Goal: Book appointment/travel/reservation

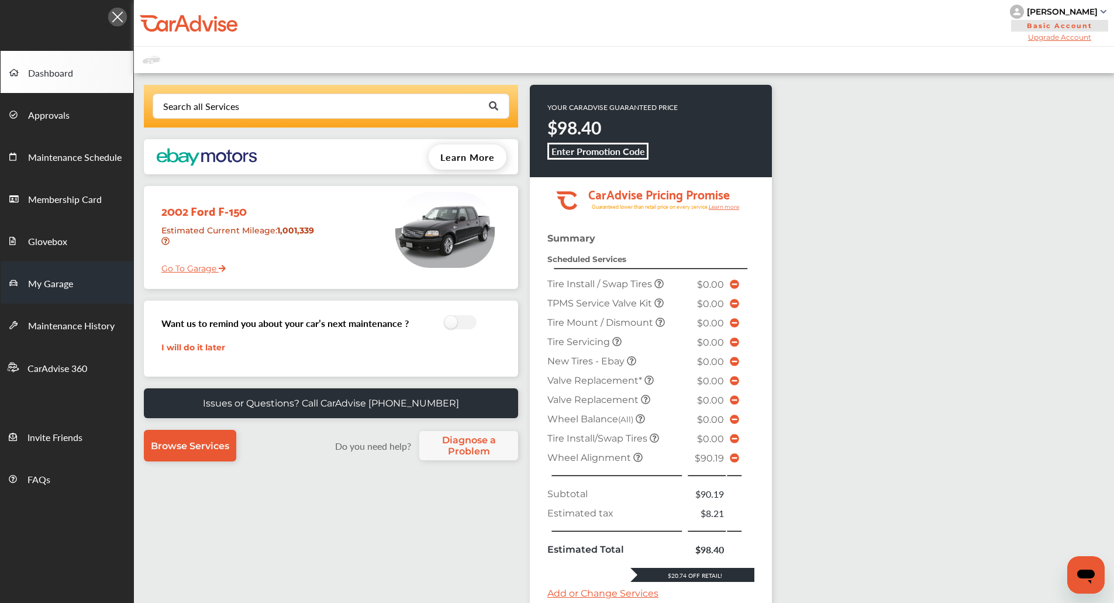
click at [80, 289] on link "My Garage" at bounding box center [67, 283] width 133 height 42
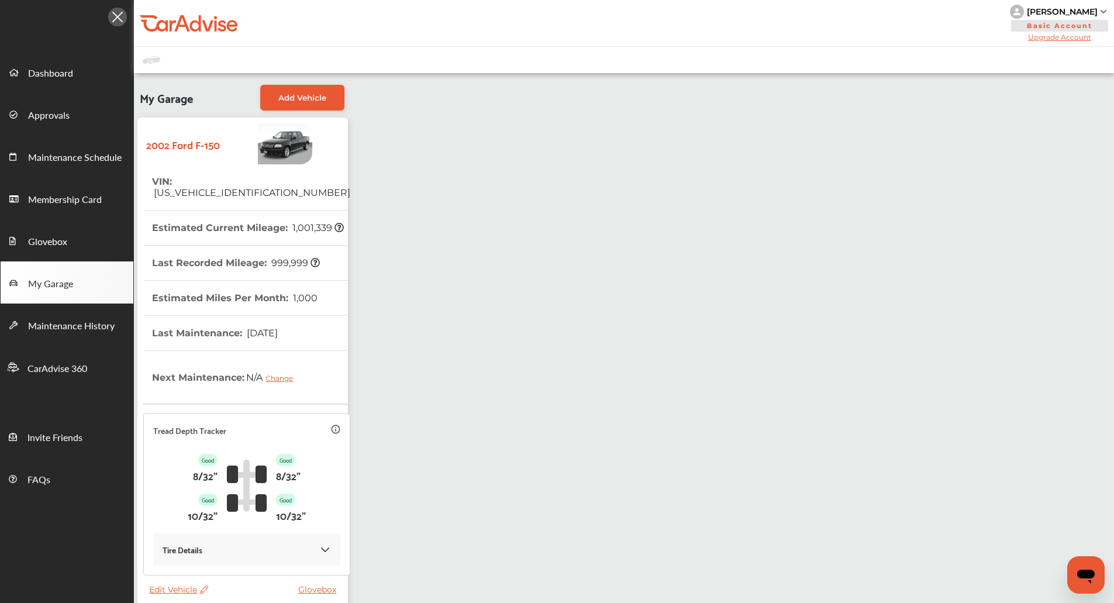
click at [357, 183] on div "My Garage Add Vehicle 2002 Ford F-150 VIN : 1FTRW08L82KC81220 Estimated Current…" at bounding box center [624, 354] width 981 height 563
click at [366, 145] on div "My Garage Add Vehicle 2002 Ford F-150 VIN : 1FTRW08L82KC81220 Estimated Current…" at bounding box center [624, 354] width 981 height 563
click at [313, 102] on link "Add Vehicle" at bounding box center [302, 98] width 84 height 26
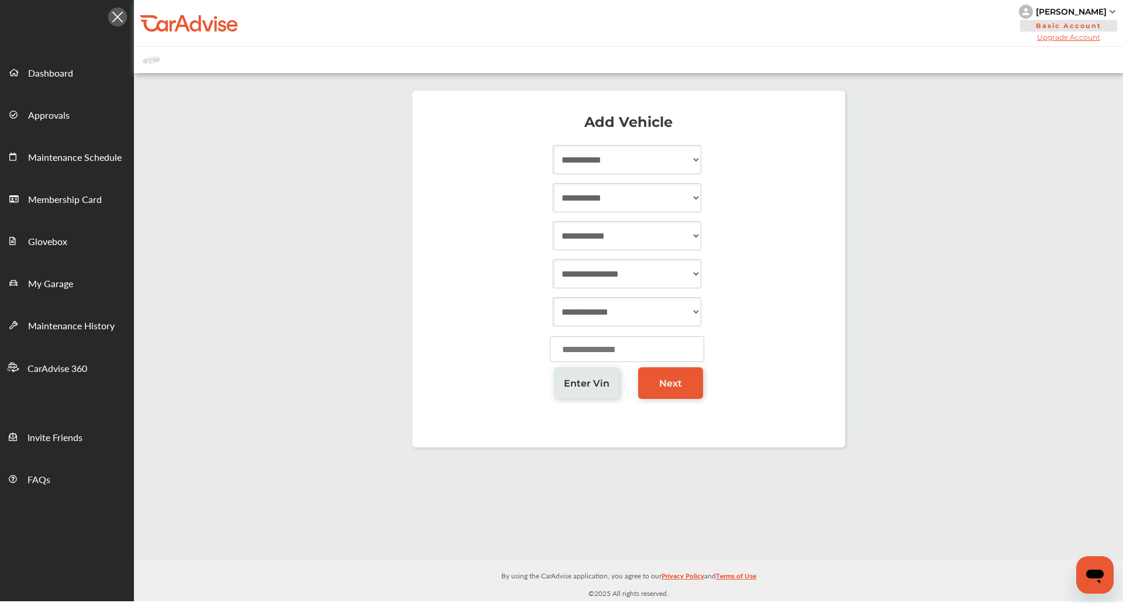
click at [562, 364] on div at bounding box center [629, 351] width 410 height 39
click at [569, 379] on span "Enter Vin" at bounding box center [587, 383] width 46 height 11
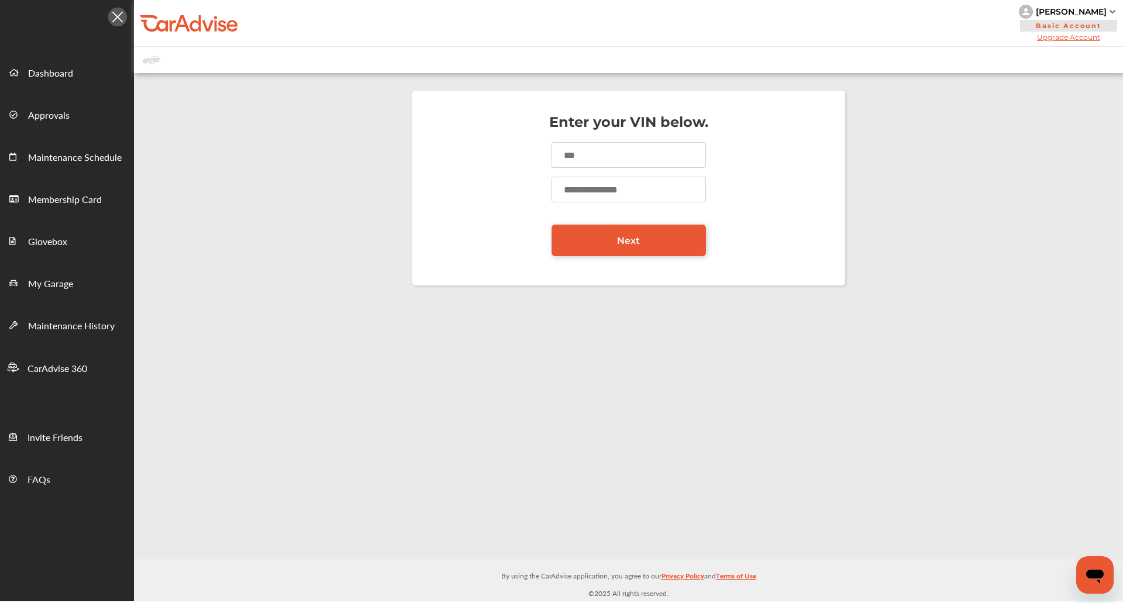
click at [581, 157] on input at bounding box center [629, 155] width 154 height 26
click at [581, 157] on input "**********" at bounding box center [629, 155] width 154 height 26
click at [592, 190] on input "number" at bounding box center [629, 190] width 154 height 26
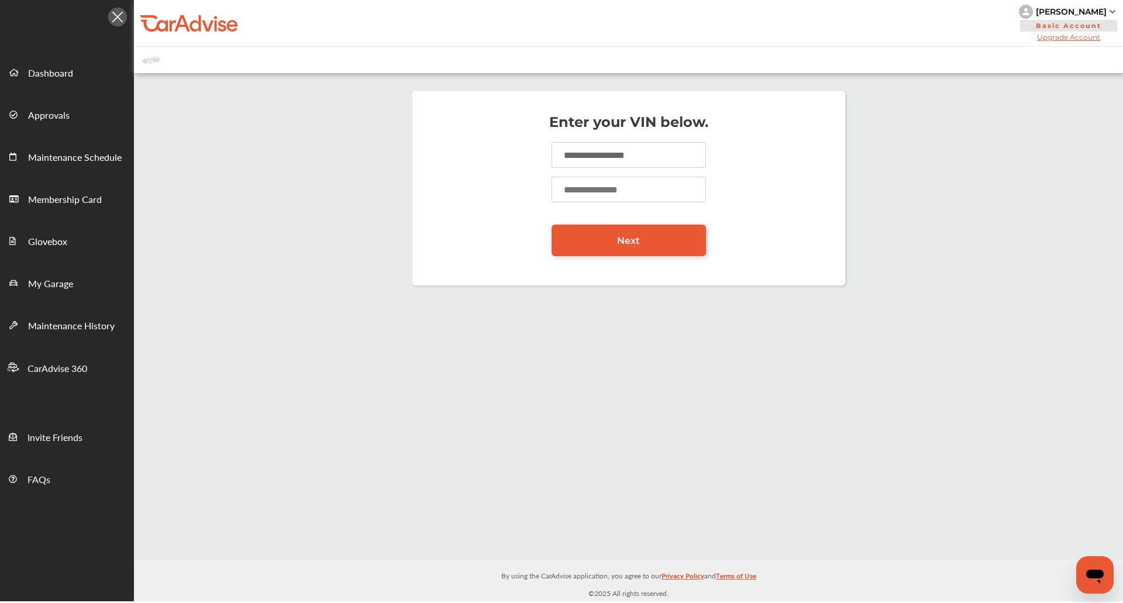
click at [599, 159] on input "**********" at bounding box center [629, 155] width 154 height 26
paste input
type input "**********"
click at [599, 191] on input "number" at bounding box center [629, 190] width 154 height 26
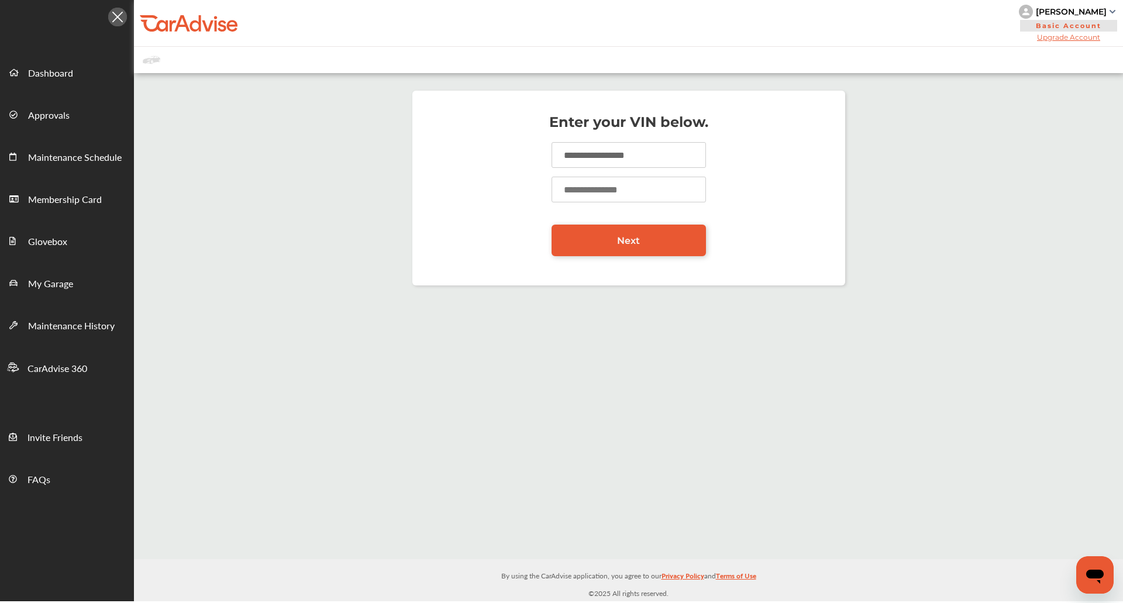
click at [599, 191] on input "number" at bounding box center [629, 190] width 154 height 26
type input "******"
click at [611, 235] on link "Next" at bounding box center [629, 241] width 154 height 32
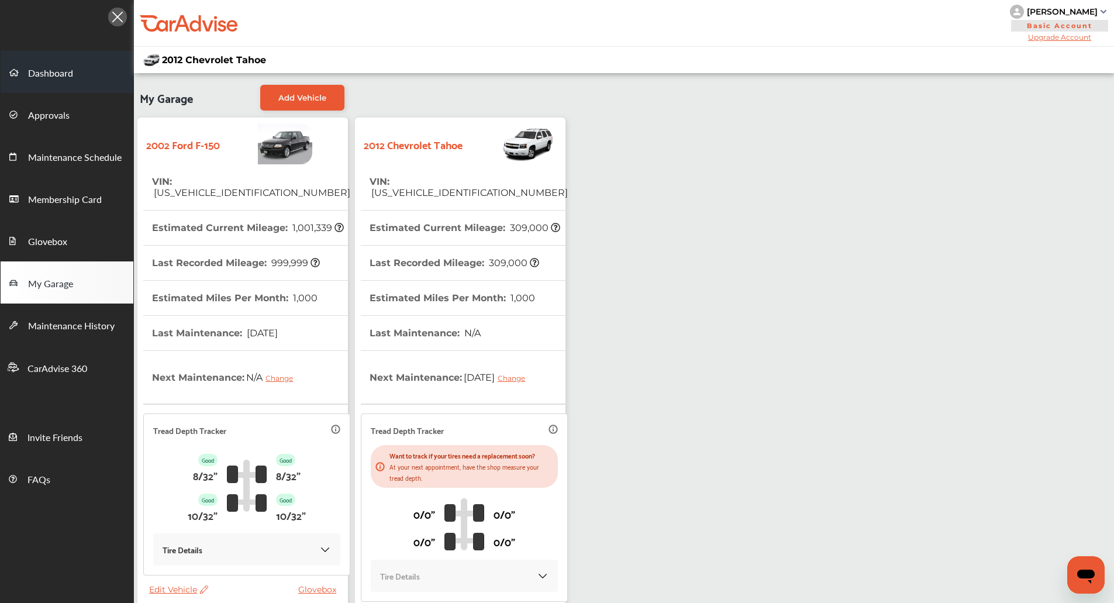
click at [65, 71] on span "Dashboard" at bounding box center [50, 73] width 45 height 15
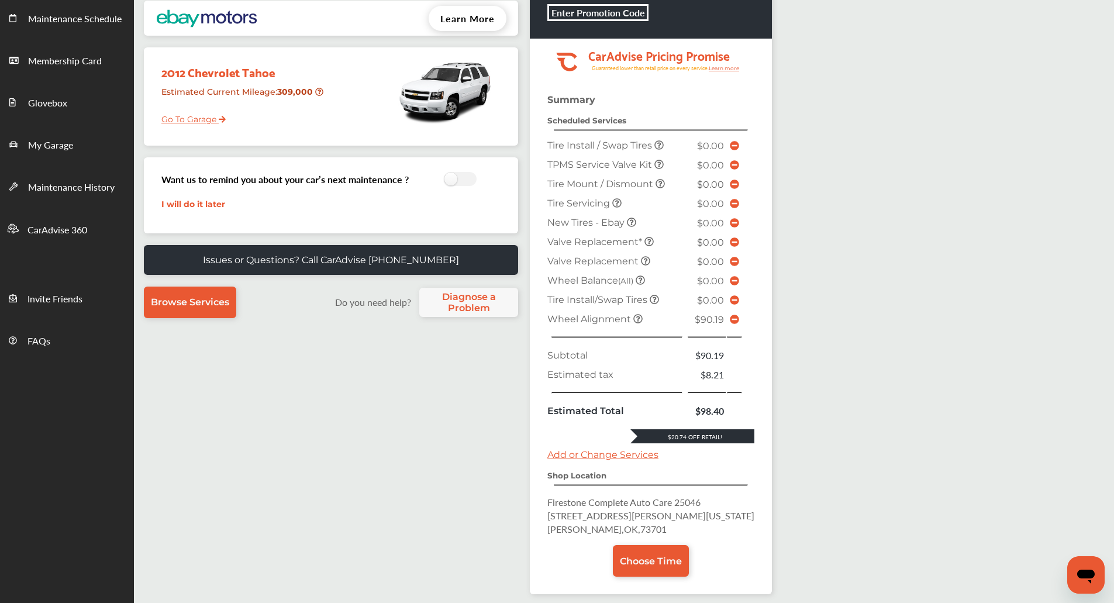
scroll to position [139, 0]
click at [730, 322] on icon at bounding box center [734, 318] width 9 height 9
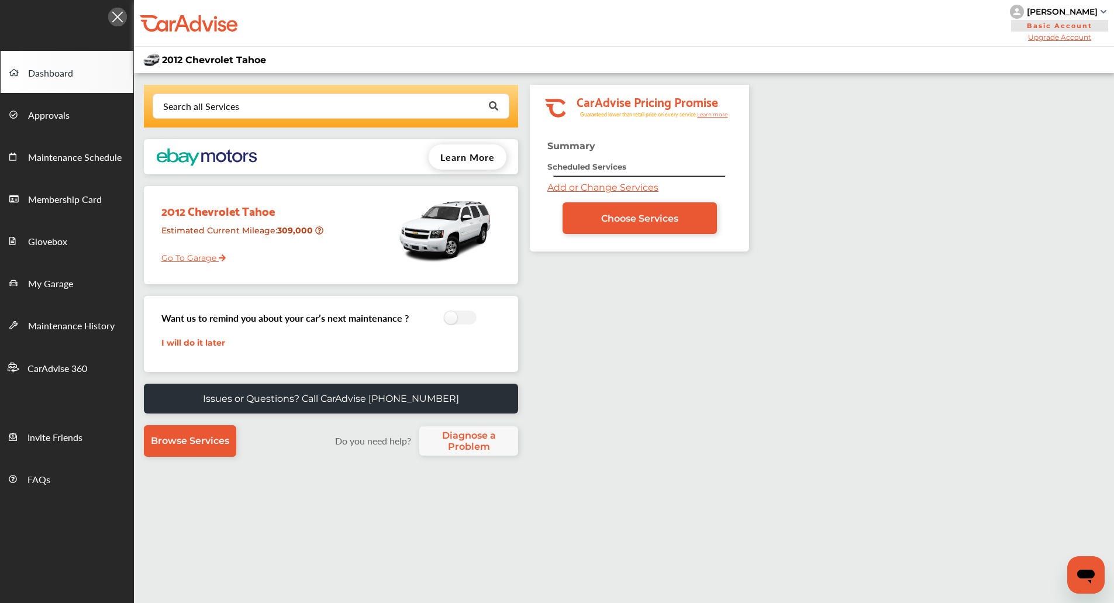
scroll to position [139, 0]
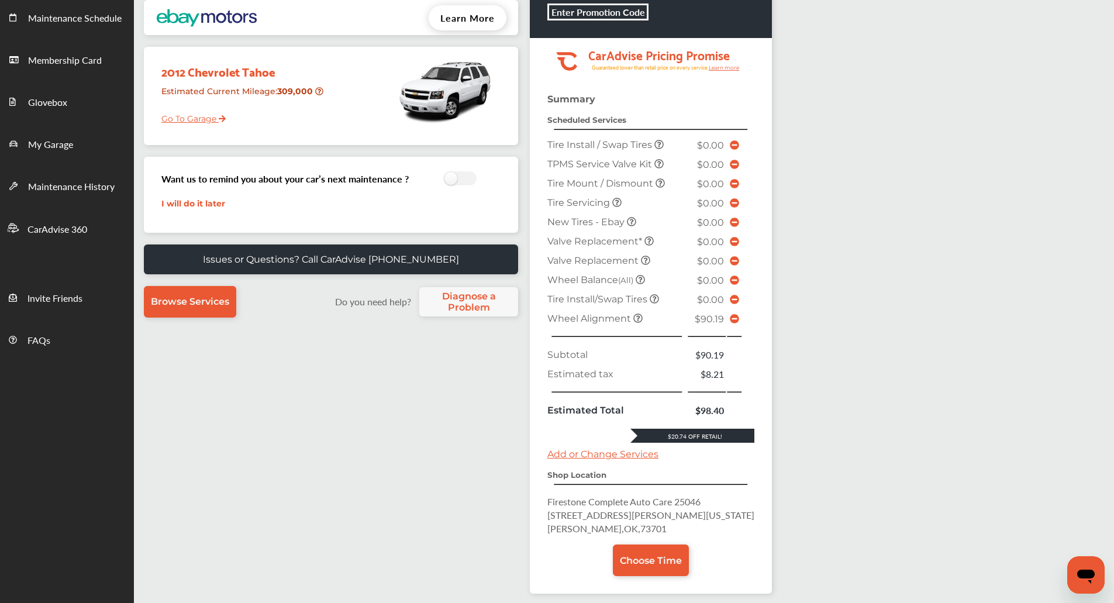
click at [607, 531] on span "Enid , OK , 73701" at bounding box center [607, 528] width 119 height 13
copy span "73701"
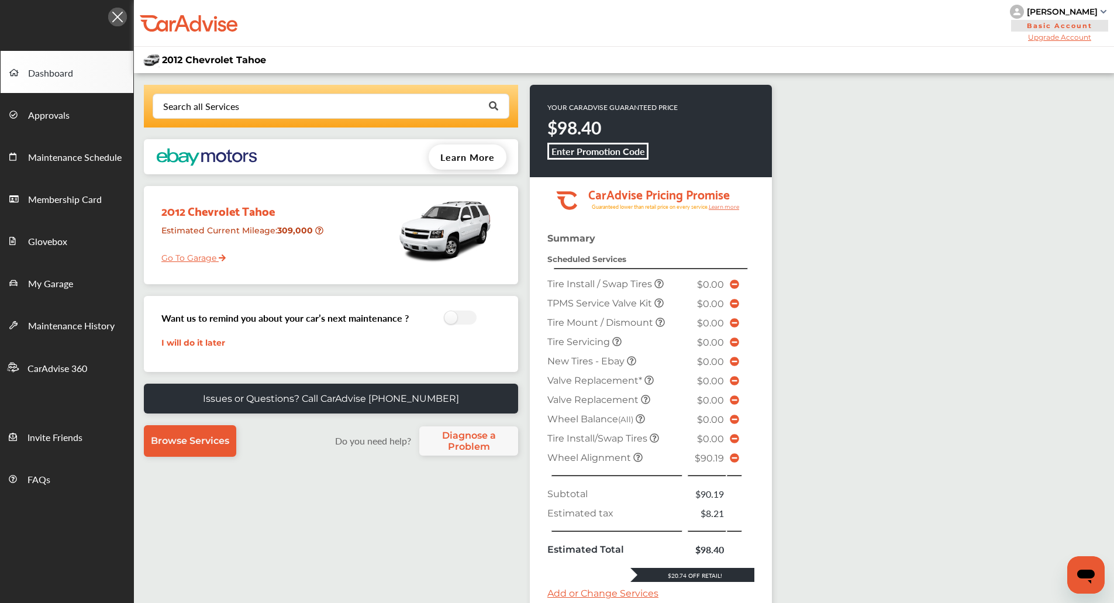
scroll to position [45, 0]
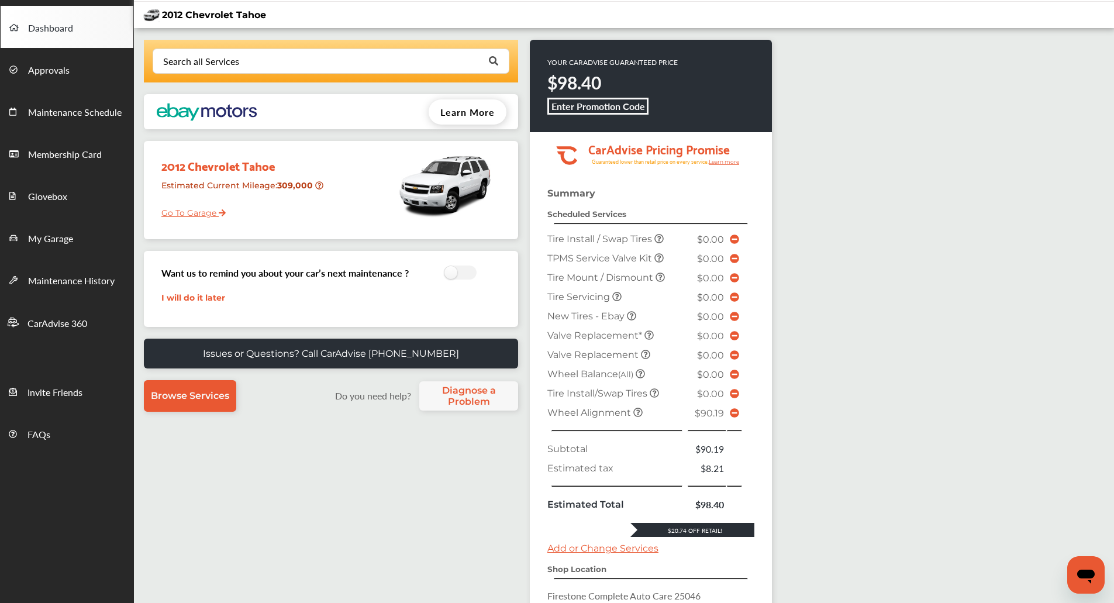
click at [731, 415] on icon at bounding box center [735, 412] width 9 height 9
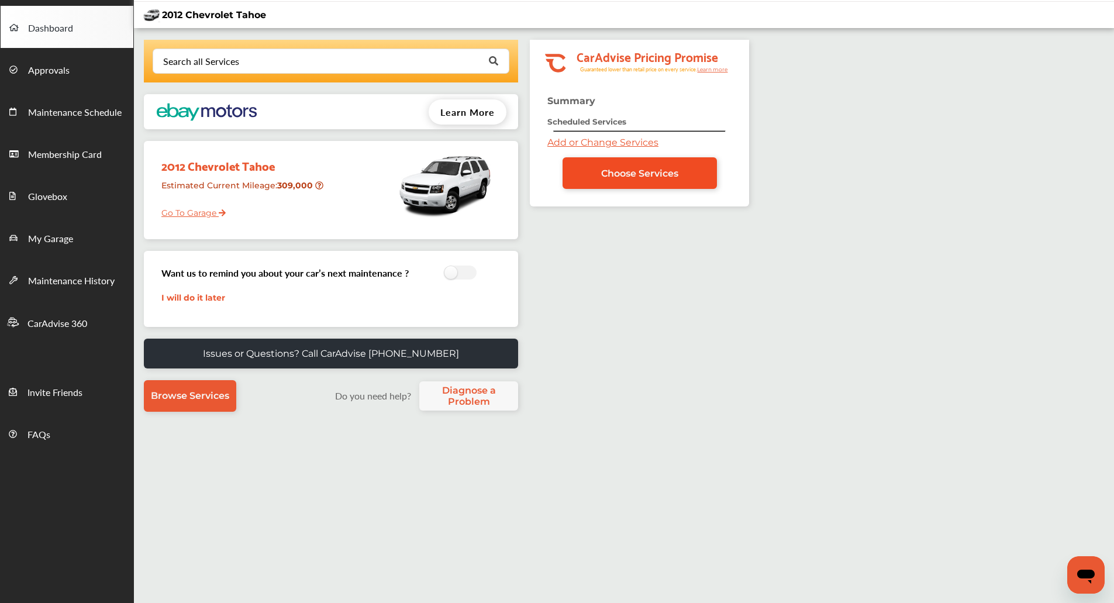
click at [598, 168] on link "Choose Services" at bounding box center [640, 173] width 154 height 32
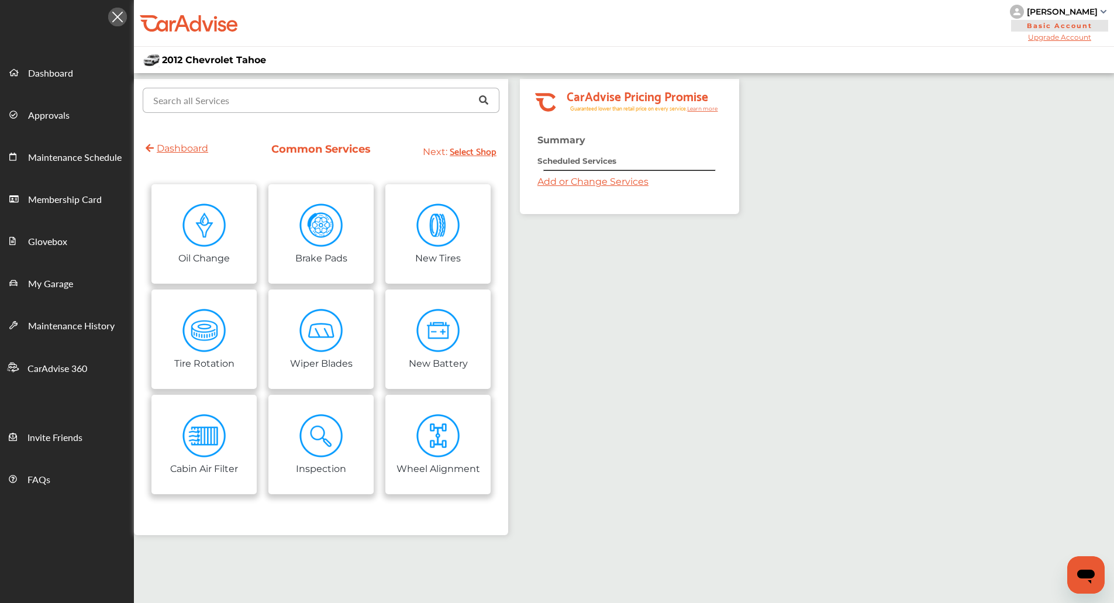
click at [331, 99] on input "text" at bounding box center [318, 99] width 349 height 23
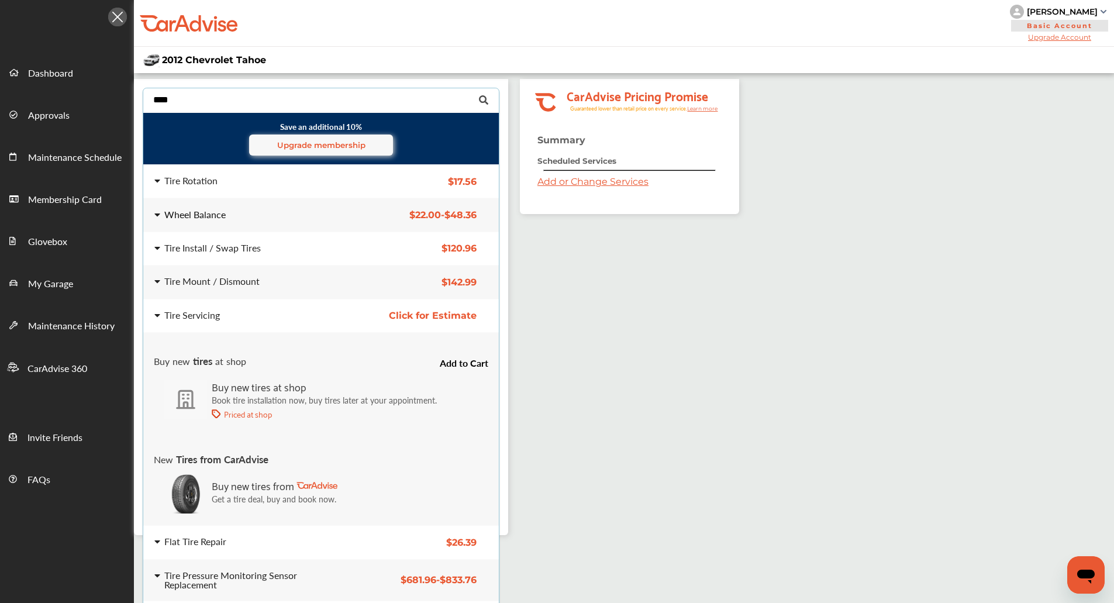
type input "****"
click at [301, 210] on div "Wheel Balance" at bounding box center [247, 214] width 187 height 9
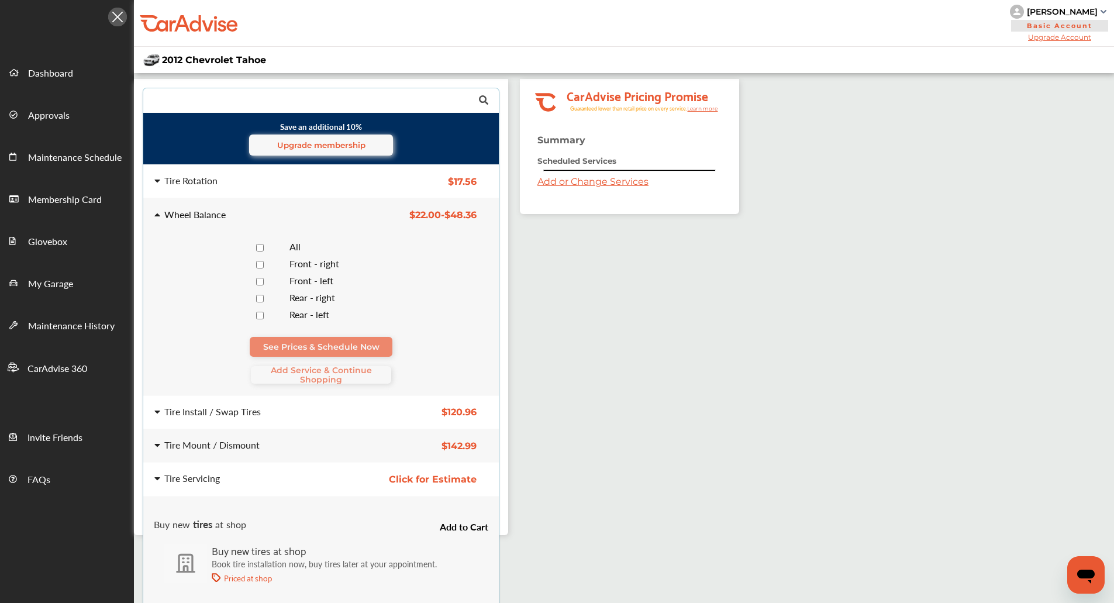
click at [298, 243] on span "All" at bounding box center [295, 246] width 11 height 13
click at [308, 374] on span "Add Service & Continue Shopping" at bounding box center [321, 375] width 140 height 19
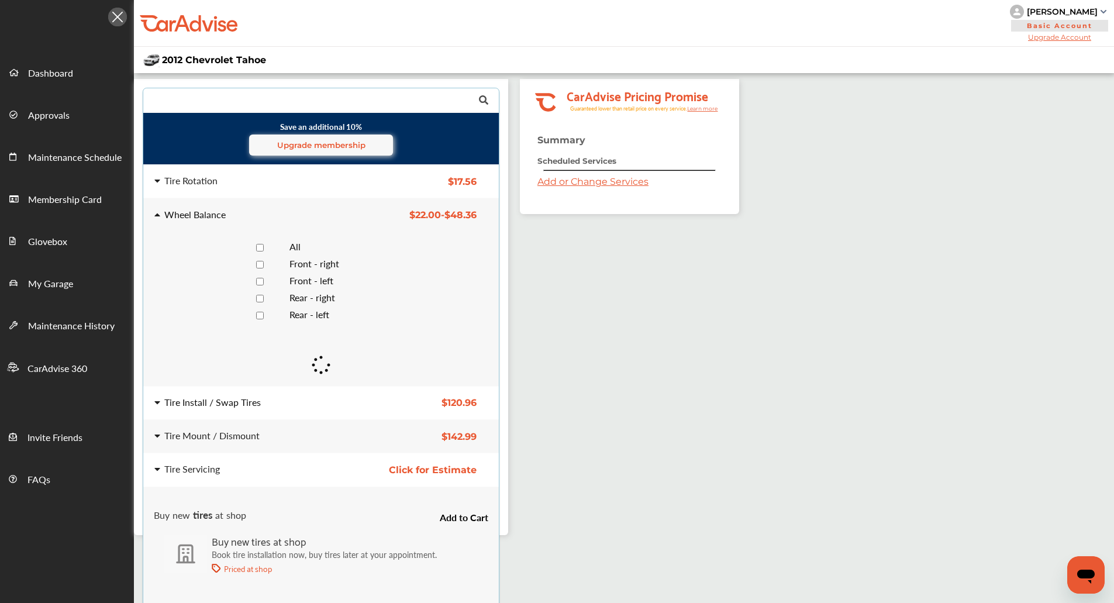
click at [301, 401] on div "Tire Install / Swap Tires" at bounding box center [247, 402] width 187 height 9
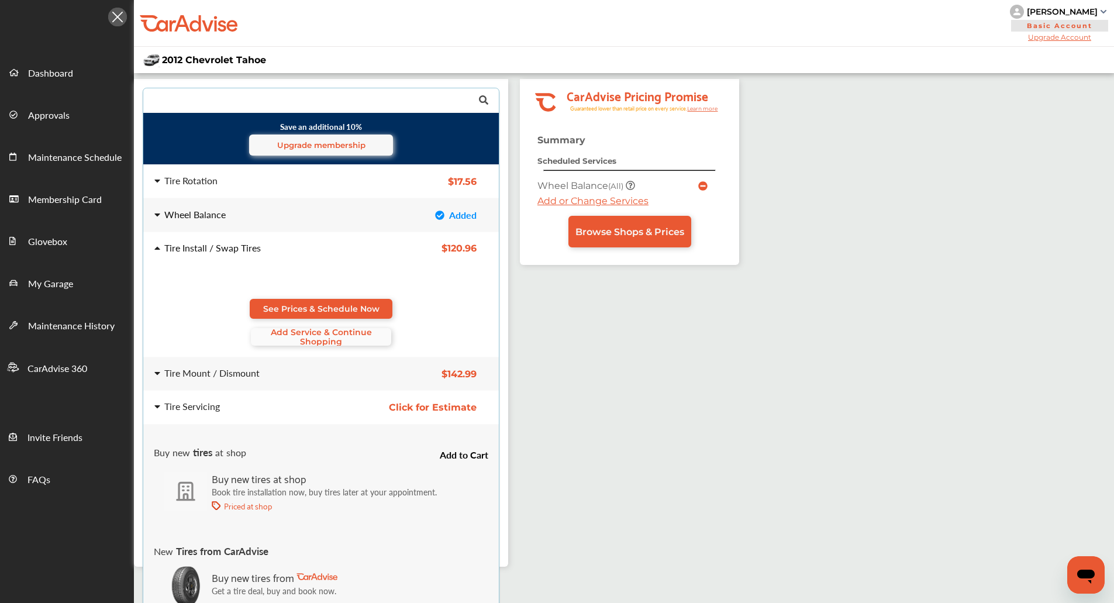
click at [295, 336] on span "Add Service & Continue Shopping" at bounding box center [321, 337] width 140 height 19
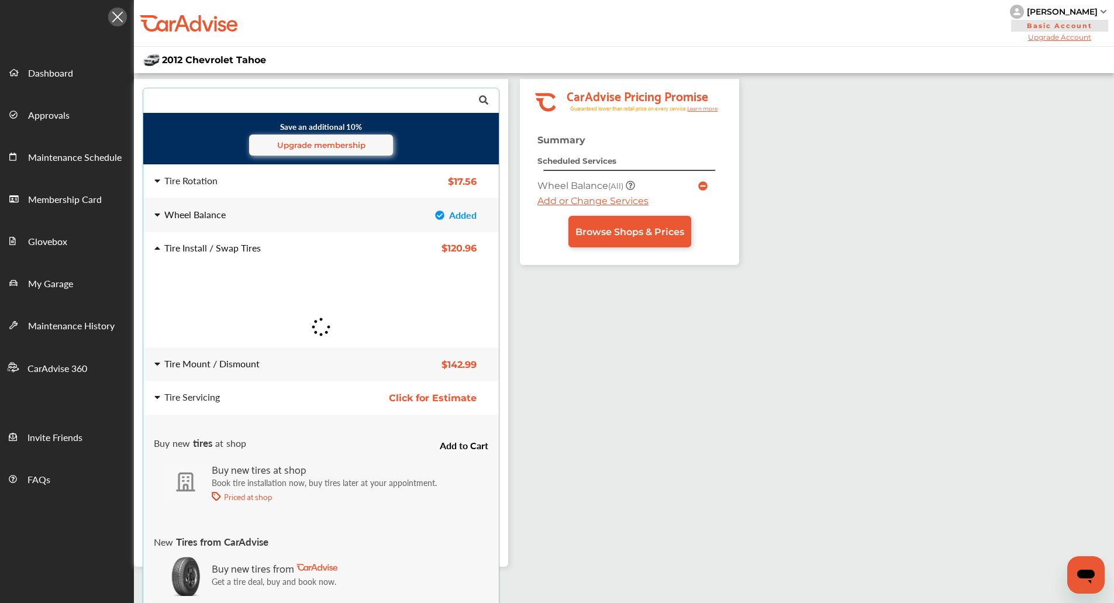
click at [294, 355] on div "Tire Mount / Dismount $142.99 Tire Mount / Dismount $142.99" at bounding box center [321, 364] width 374 height 33
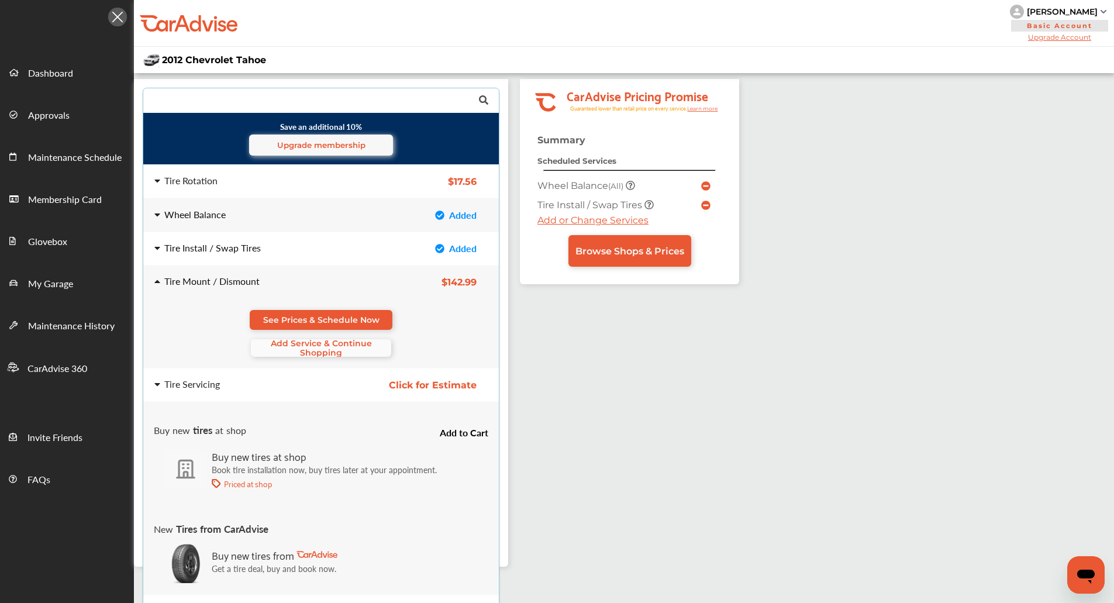
click at [307, 348] on span "Add Service & Continue Shopping" at bounding box center [321, 348] width 140 height 19
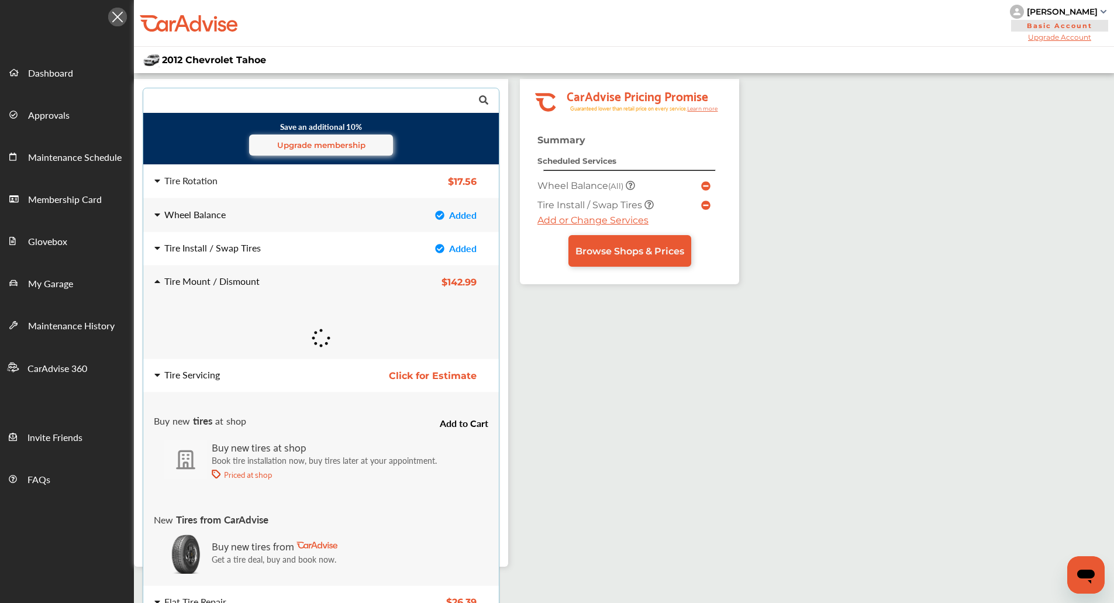
click at [307, 379] on div "Tire Servicing" at bounding box center [247, 374] width 187 height 9
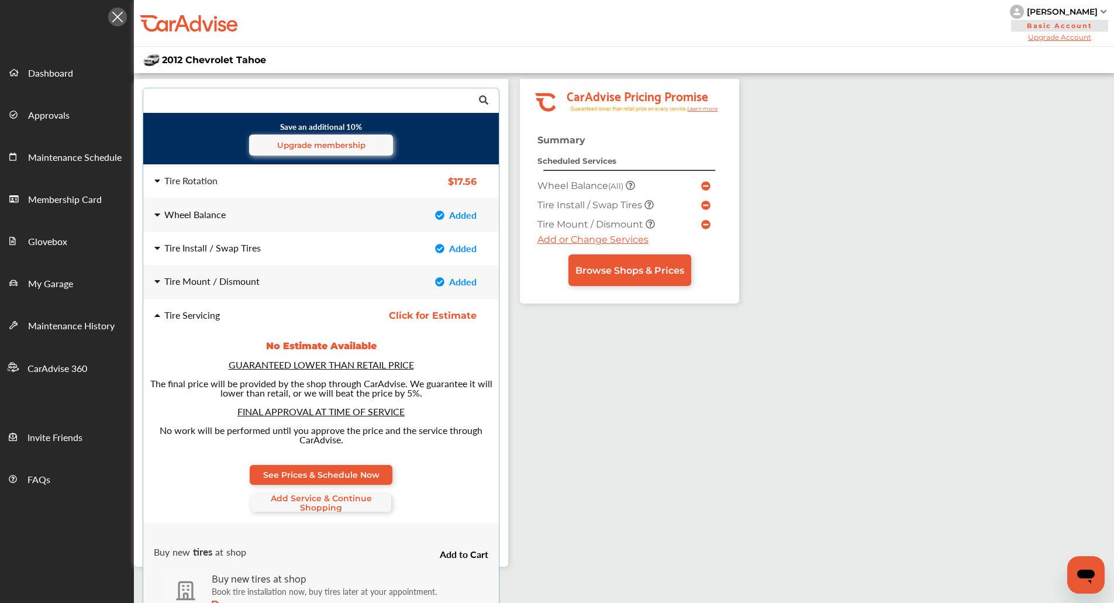
scroll to position [46, 0]
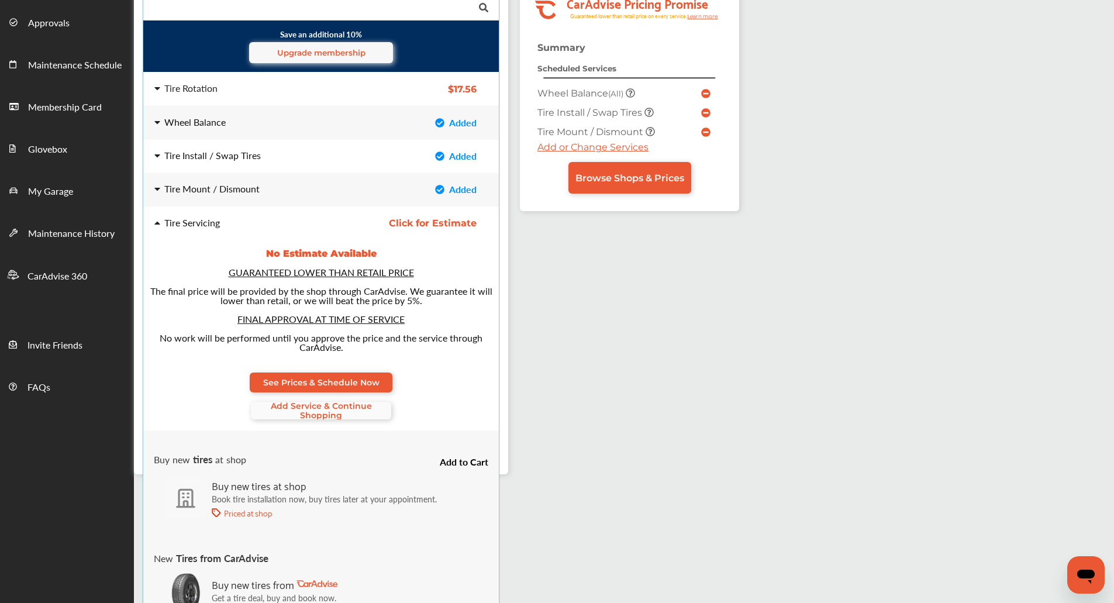
click at [312, 420] on span "Add Service & Continue Shopping" at bounding box center [321, 410] width 140 height 19
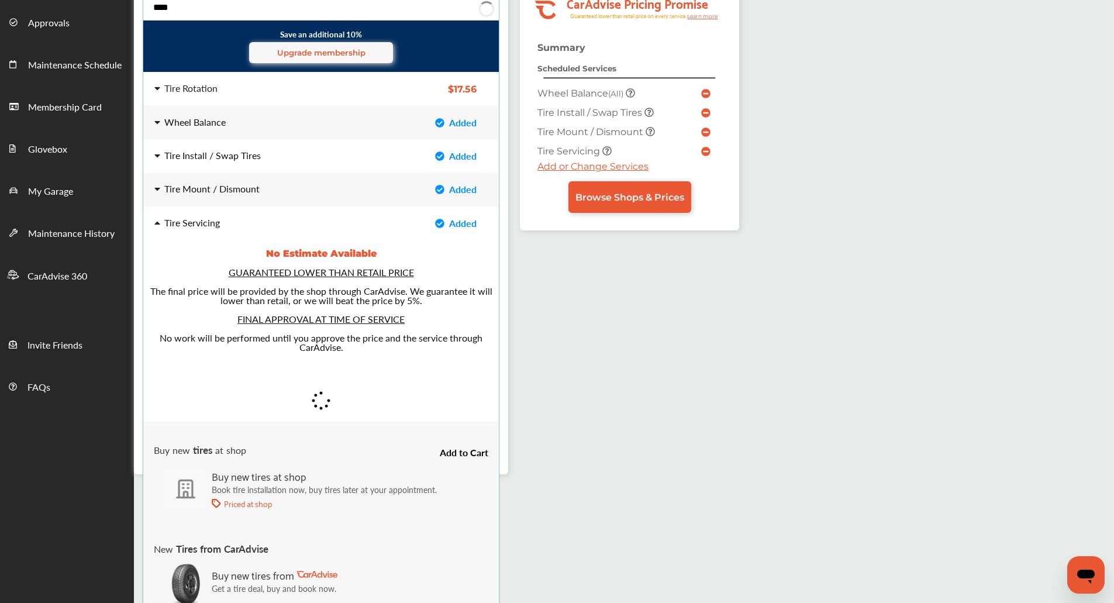
scroll to position [0, 0]
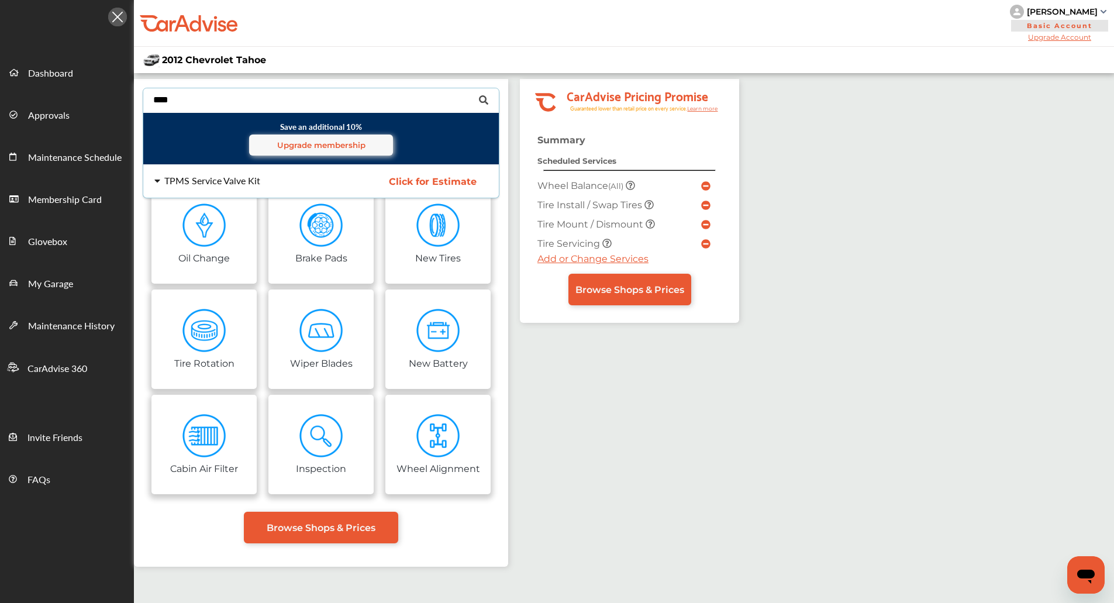
type input "****"
click at [215, 184] on div "TPMS Service Valve Kit" at bounding box center [212, 180] width 96 height 9
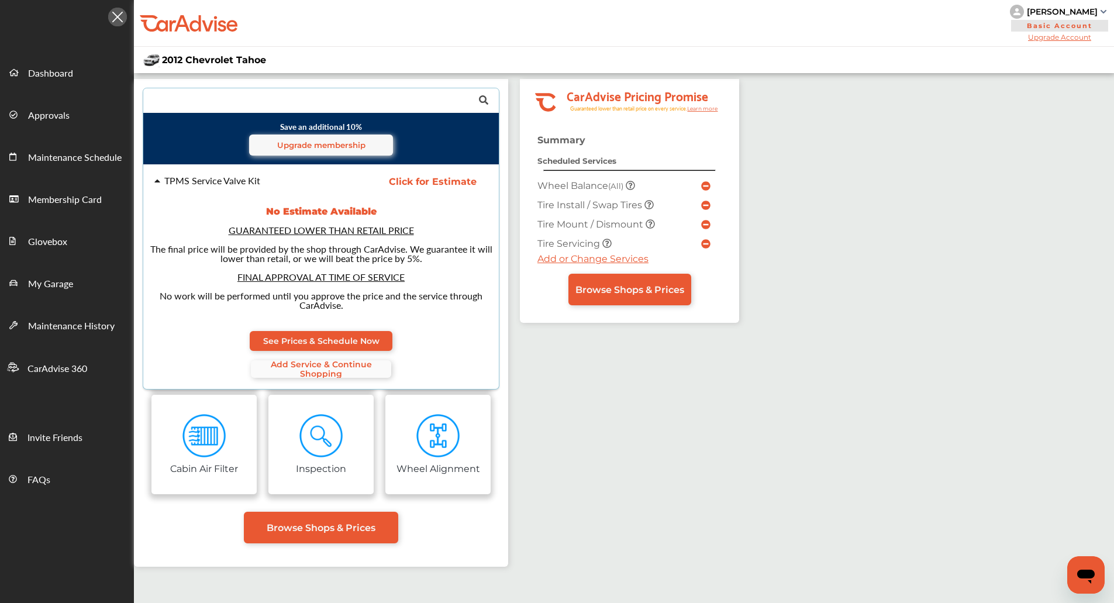
click at [329, 371] on span "Add Service & Continue Shopping" at bounding box center [321, 369] width 140 height 19
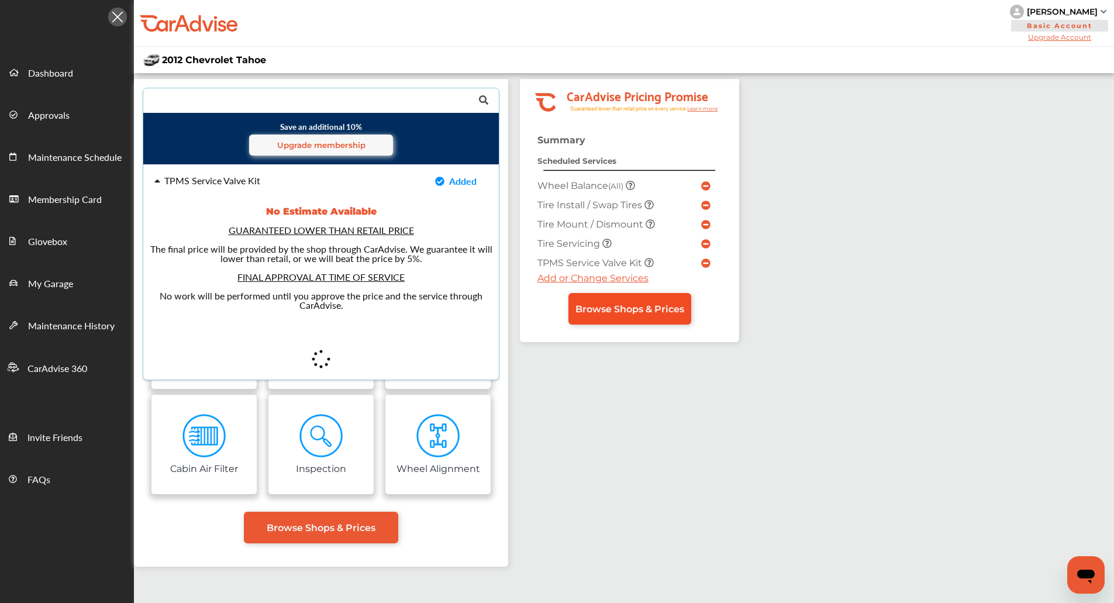
click at [623, 311] on span "Browse Shops & Prices" at bounding box center [630, 309] width 109 height 11
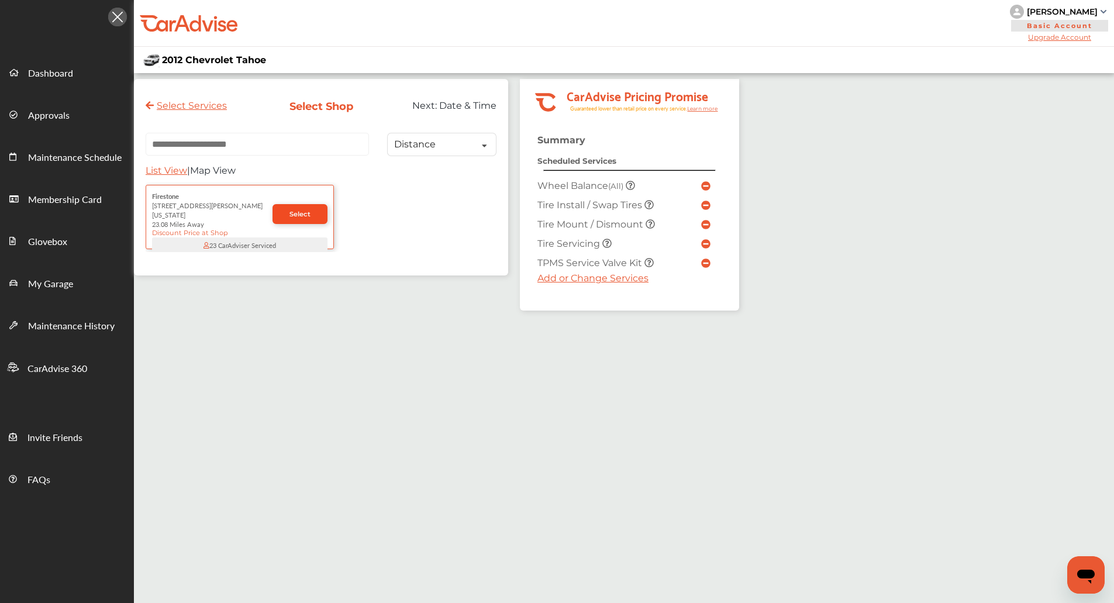
click at [299, 205] on link "Select" at bounding box center [300, 214] width 55 height 20
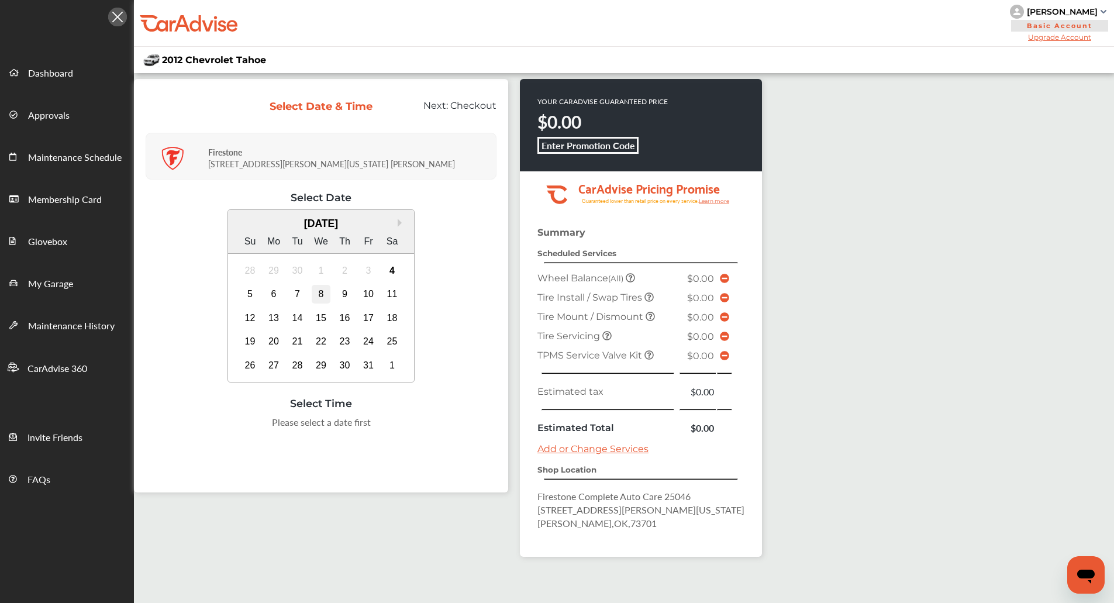
click at [319, 298] on div "8" at bounding box center [321, 294] width 19 height 19
click at [333, 421] on div "10:00 AM" at bounding box center [321, 425] width 56 height 21
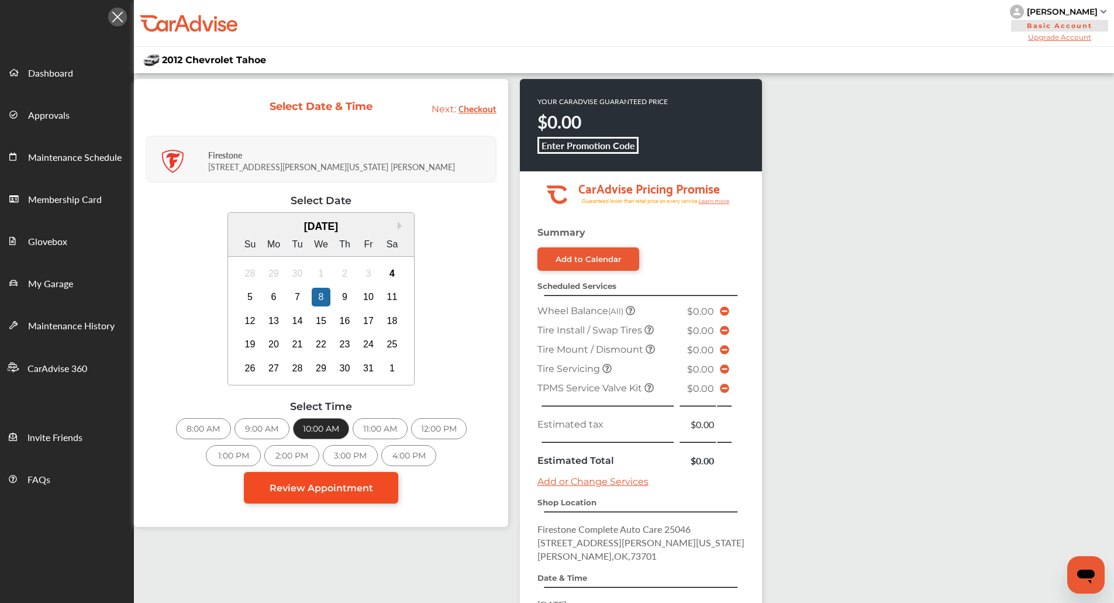
click at [379, 491] on link "Review Appointment" at bounding box center [321, 488] width 154 height 32
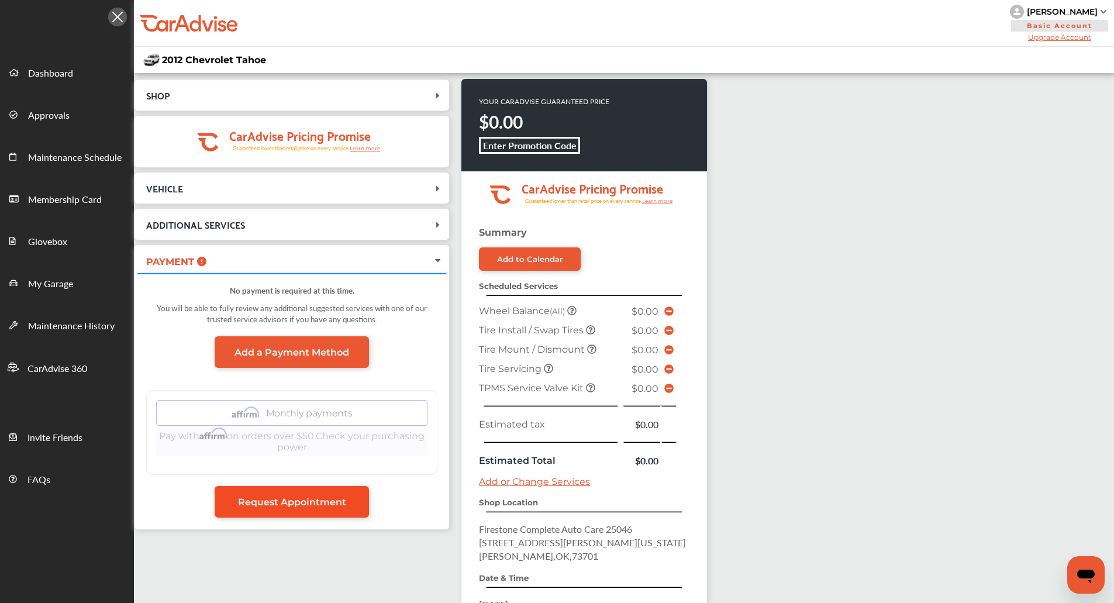
click at [345, 495] on link "Request Appointment" at bounding box center [292, 502] width 154 height 32
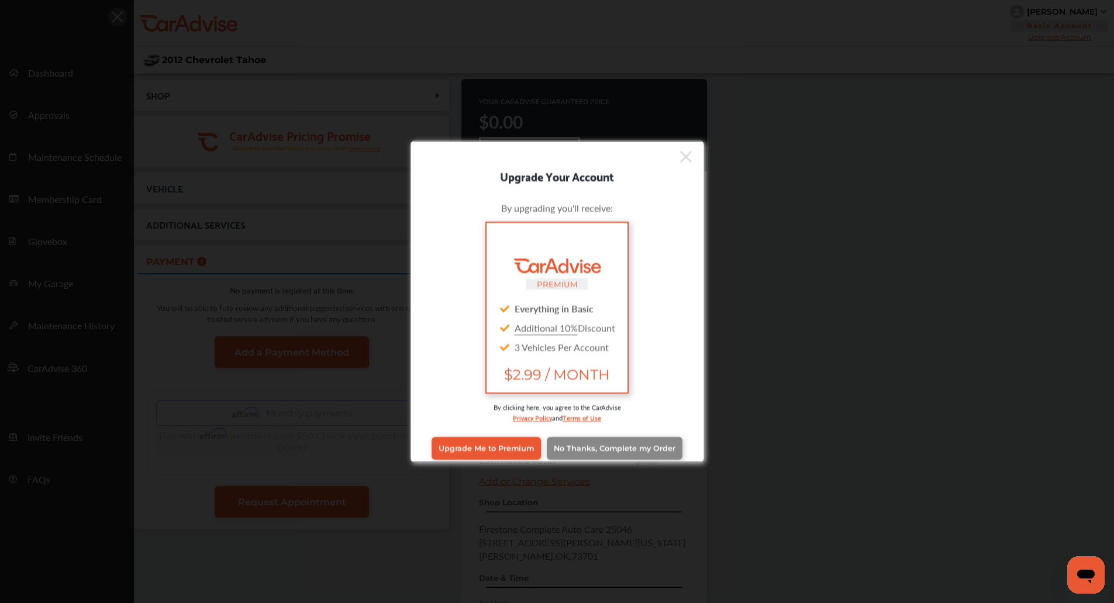
click at [587, 450] on span "No Thanks, Complete my Order" at bounding box center [615, 448] width 122 height 9
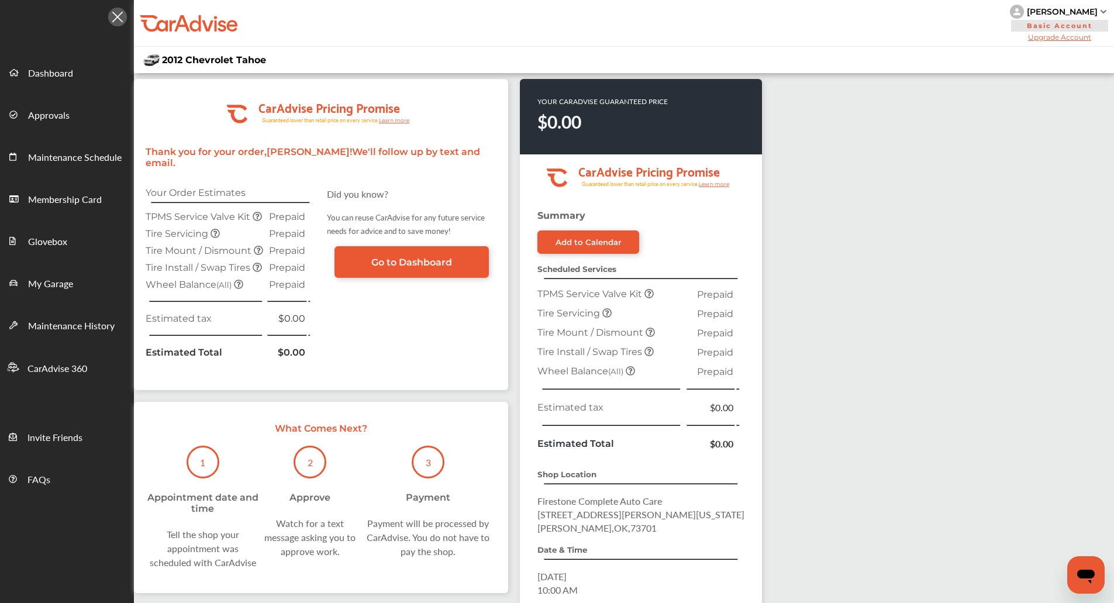
scroll to position [157, 0]
